Goal: Download file/media

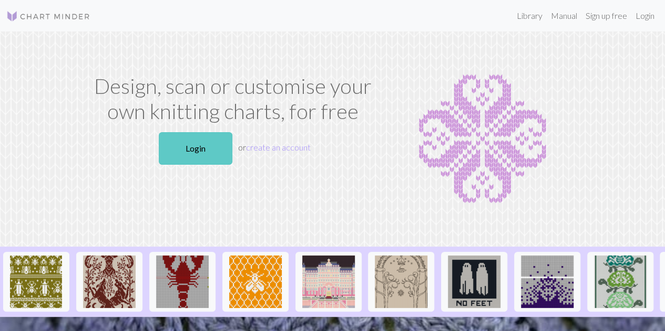
click at [194, 164] on link "Login" at bounding box center [196, 148] width 74 height 33
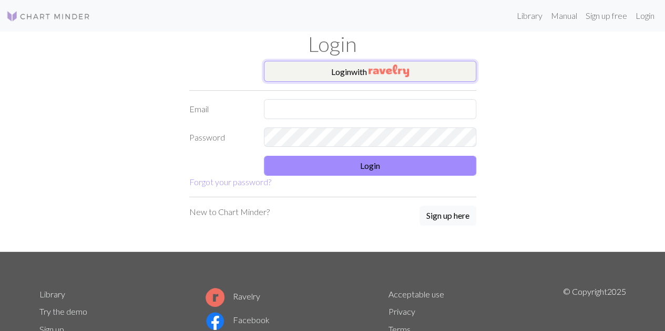
click at [300, 72] on button "Login with" at bounding box center [370, 71] width 212 height 21
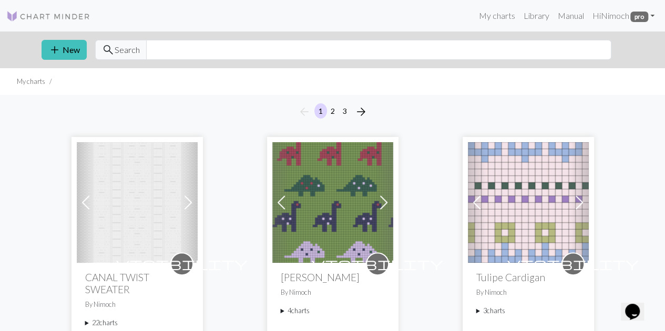
click at [89, 318] on summary "22 charts" at bounding box center [137, 323] width 104 height 10
click at [86, 318] on summary "22 charts" at bounding box center [137, 323] width 104 height 10
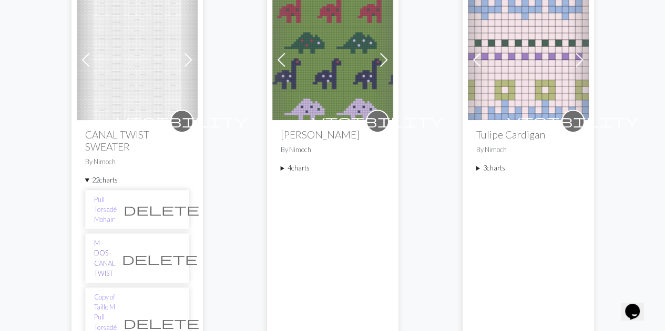
click at [107, 238] on link "M - DOS - CANAL TWIST" at bounding box center [104, 258] width 21 height 40
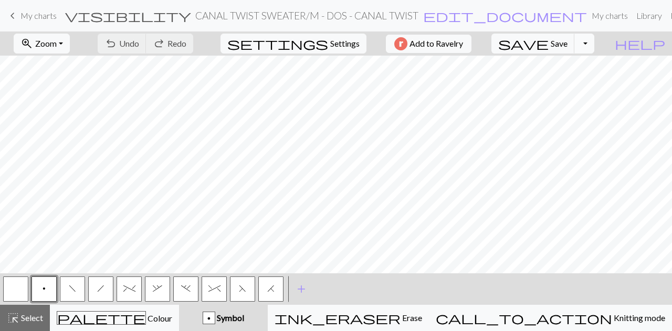
click at [595, 41] on button "Toggle Dropdown" at bounding box center [585, 44] width 20 height 20
click at [560, 77] on button "save_alt Download" at bounding box center [507, 83] width 173 height 17
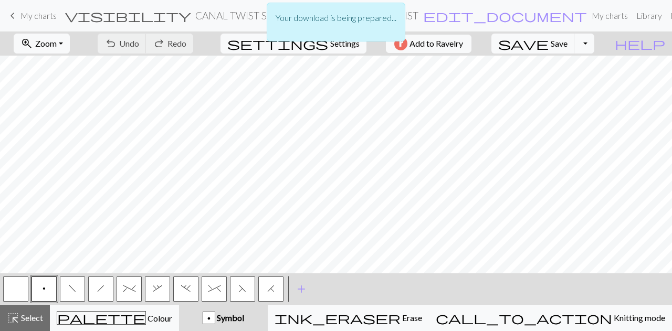
scroll to position [0, 388]
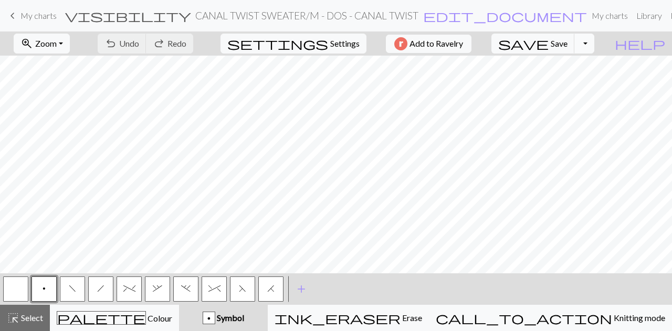
click at [595, 42] on button "Toggle Dropdown" at bounding box center [585, 44] width 20 height 20
click at [577, 78] on button "save_alt Download" at bounding box center [507, 83] width 173 height 17
click at [595, 41] on button "Toggle Dropdown" at bounding box center [585, 44] width 20 height 20
click at [569, 75] on button "save_alt Download" at bounding box center [507, 83] width 173 height 17
click at [323, 48] on button "settings Settings" at bounding box center [294, 44] width 146 height 20
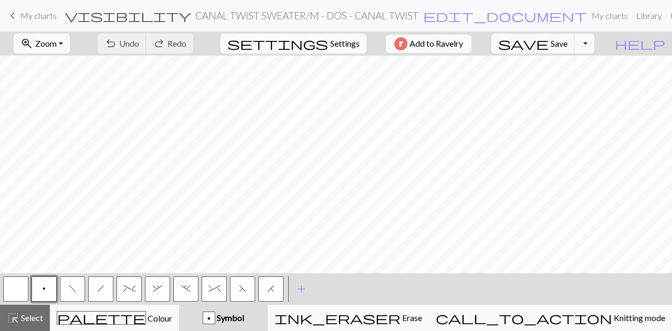
select select "aran"
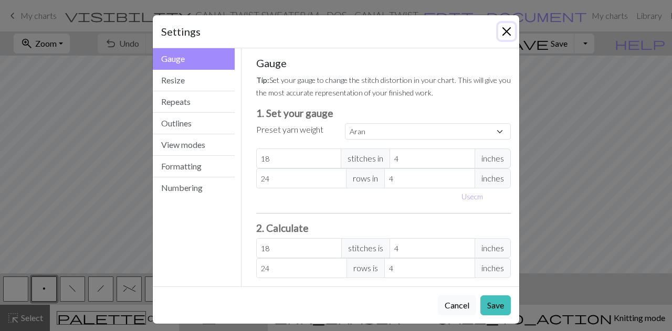
click at [502, 29] on button "Close" at bounding box center [507, 31] width 17 height 17
